Goal: Find specific page/section: Find specific page/section

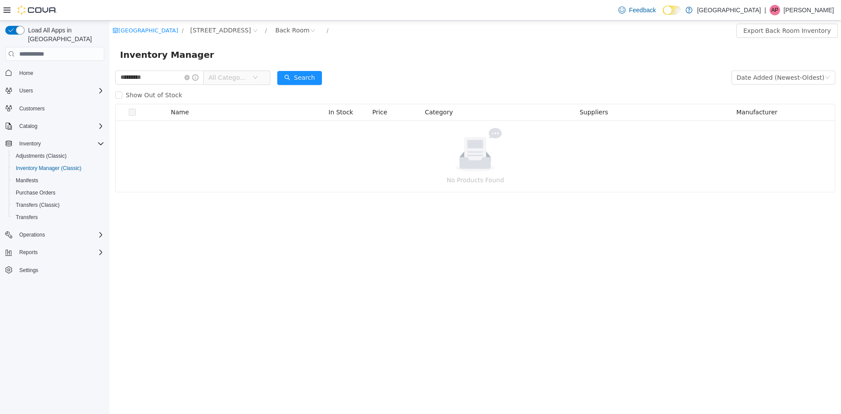
drag, startPoint x: 175, startPoint y: 77, endPoint x: 44, endPoint y: 81, distance: 131.0
click at [110, 81] on html "Southland Farms / [STREET_ADDRESS] / Back Room / Export Back Room Inventory Inv…" at bounding box center [476, 217] width 732 height 393
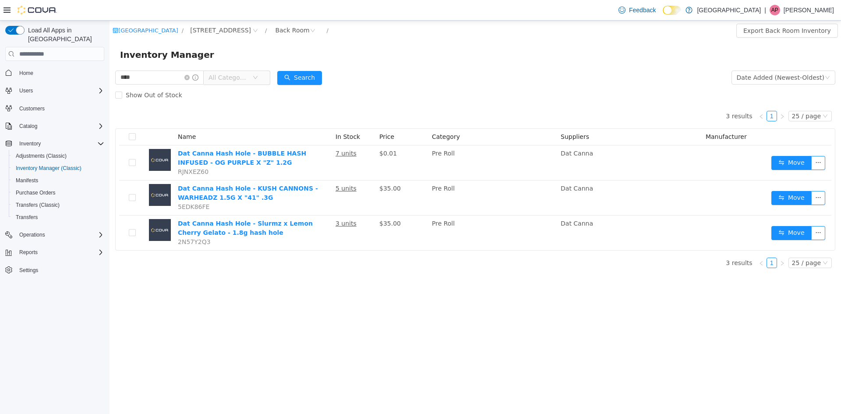
drag, startPoint x: 151, startPoint y: 78, endPoint x: 201, endPoint y: 94, distance: 52.0
click at [110, 74] on html "Southland Farms / [STREET_ADDRESS] / Back Room / Export Back Room Inventory Inv…" at bounding box center [476, 217] width 732 height 393
type input "***"
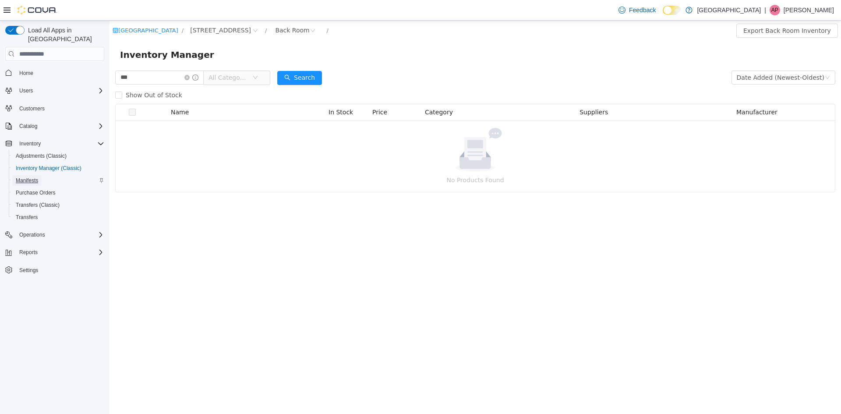
click at [21, 177] on span "Manifests" at bounding box center [27, 180] width 22 height 7
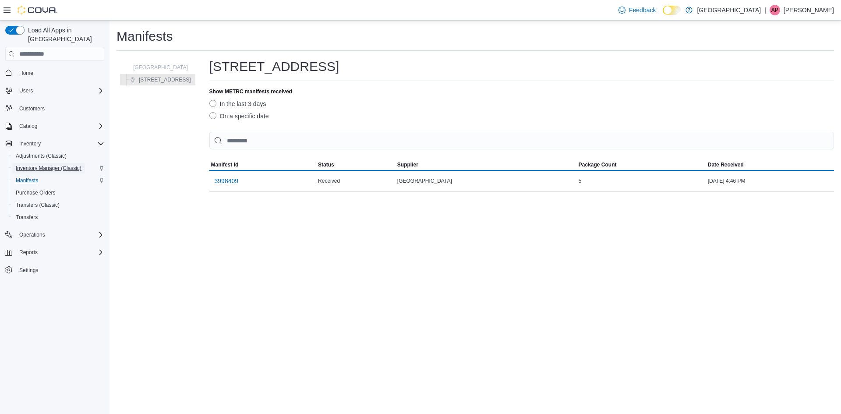
drag, startPoint x: 21, startPoint y: 168, endPoint x: 28, endPoint y: 160, distance: 11.5
click at [28, 165] on span "Inventory Manager (Classic)" at bounding box center [49, 168] width 66 height 7
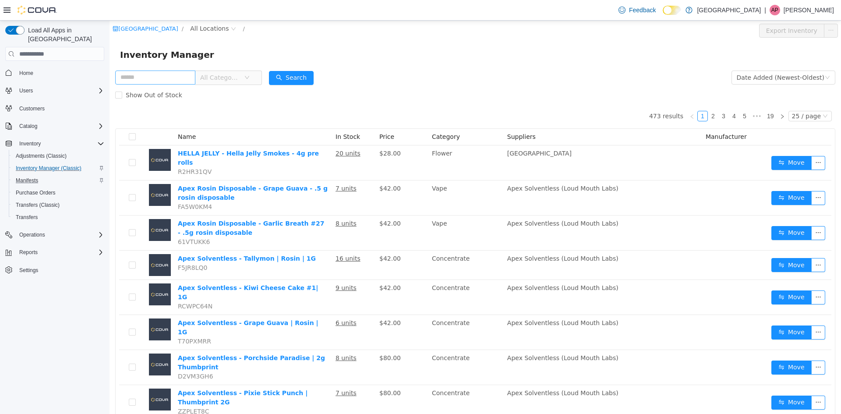
click at [151, 78] on input "text" at bounding box center [155, 78] width 80 height 14
type input "*********"
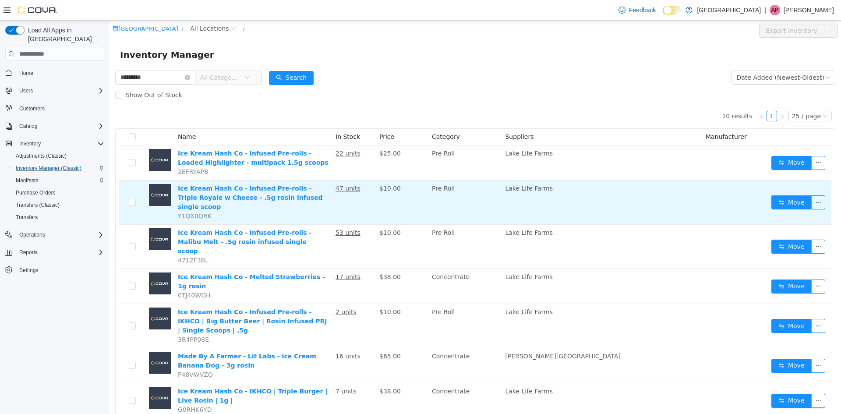
scroll to position [90, 0]
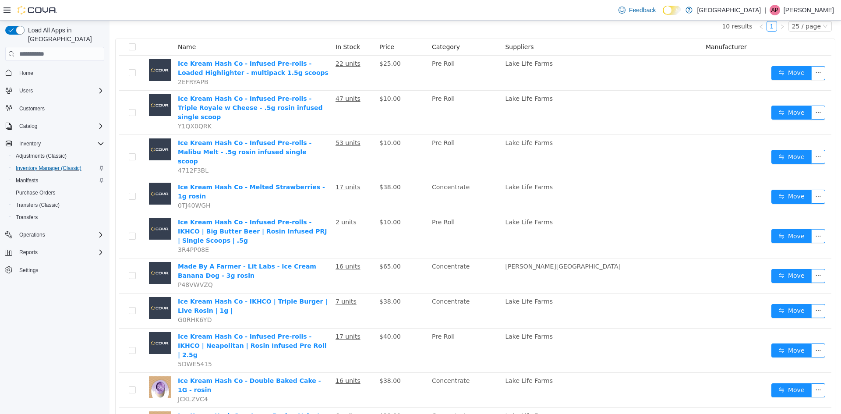
click at [809, 376] on li "30 / page" at bounding box center [806, 374] width 42 height 14
click at [814, 386] on li "50 / page" at bounding box center [806, 388] width 42 height 14
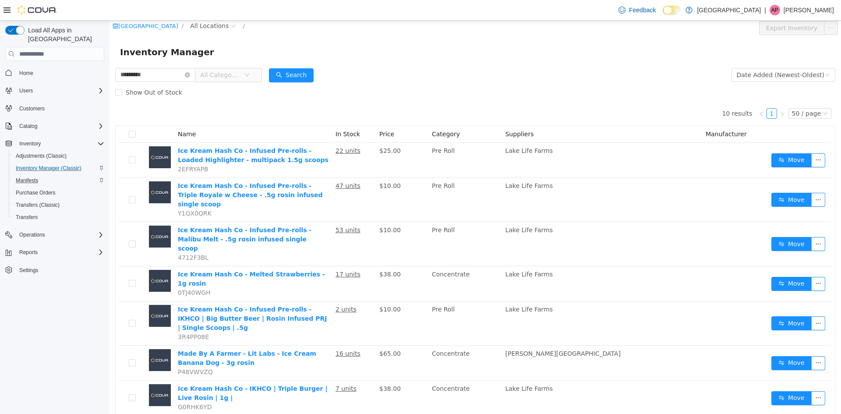
scroll to position [0, 0]
